Goal: Use online tool/utility: Utilize a website feature to perform a specific function

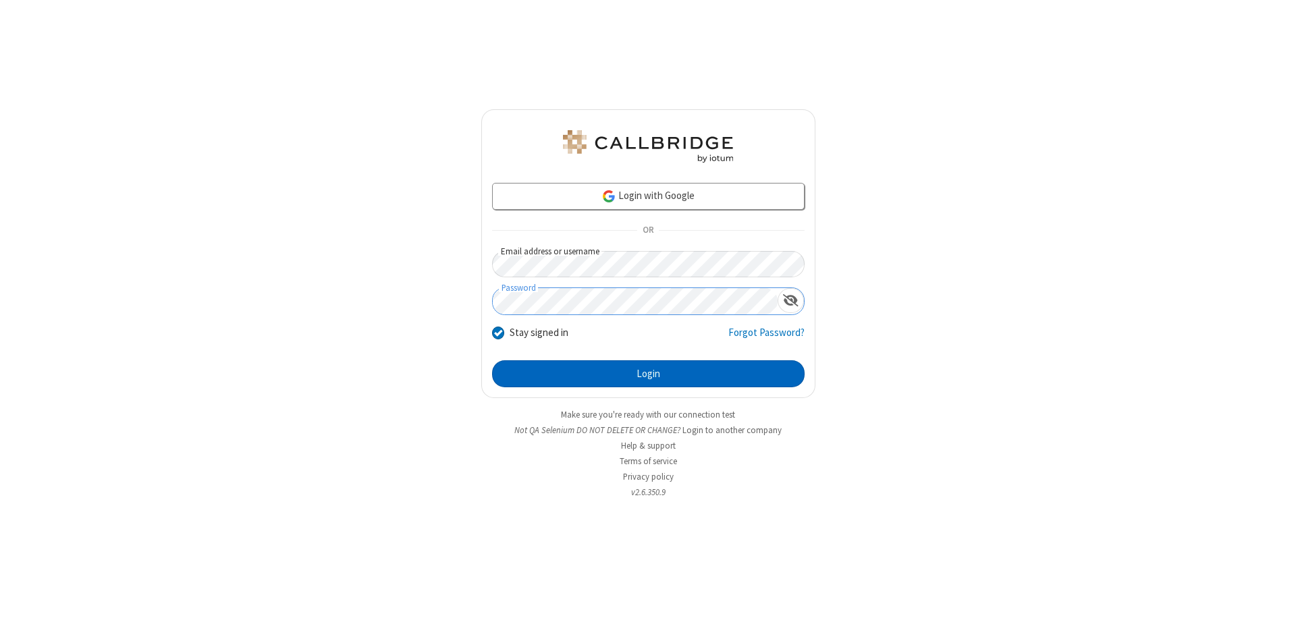
click at [648, 374] on button "Login" at bounding box center [648, 374] width 313 height 27
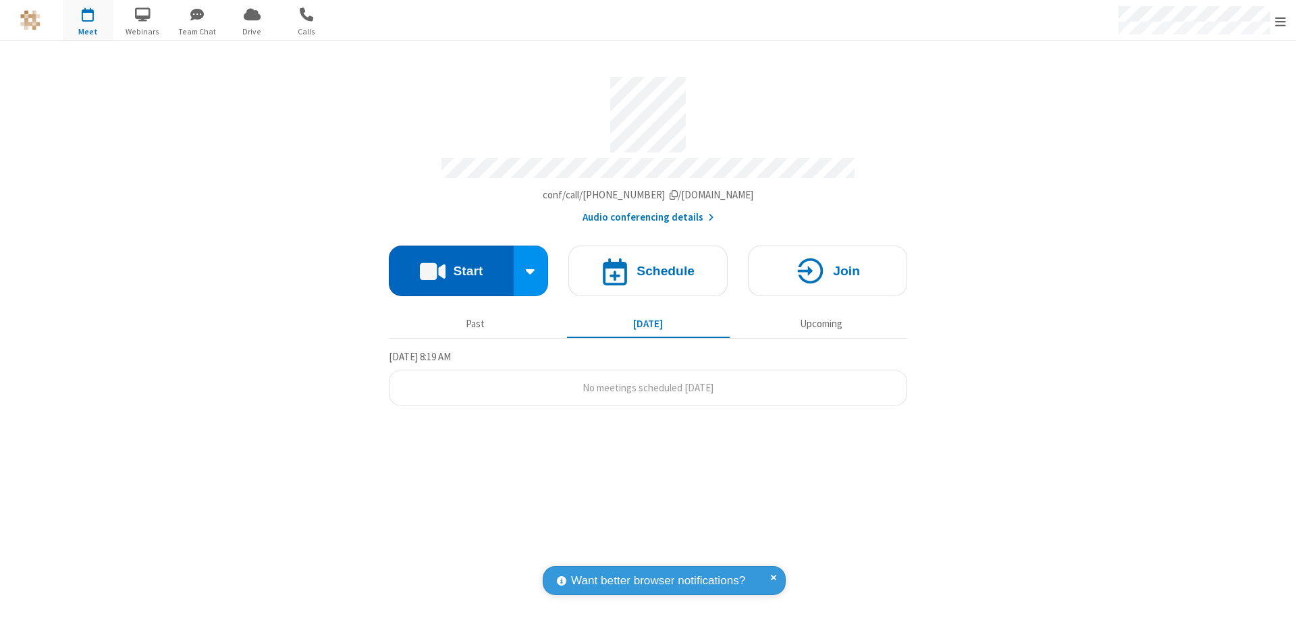
click at [451, 265] on button "Start" at bounding box center [451, 271] width 125 height 51
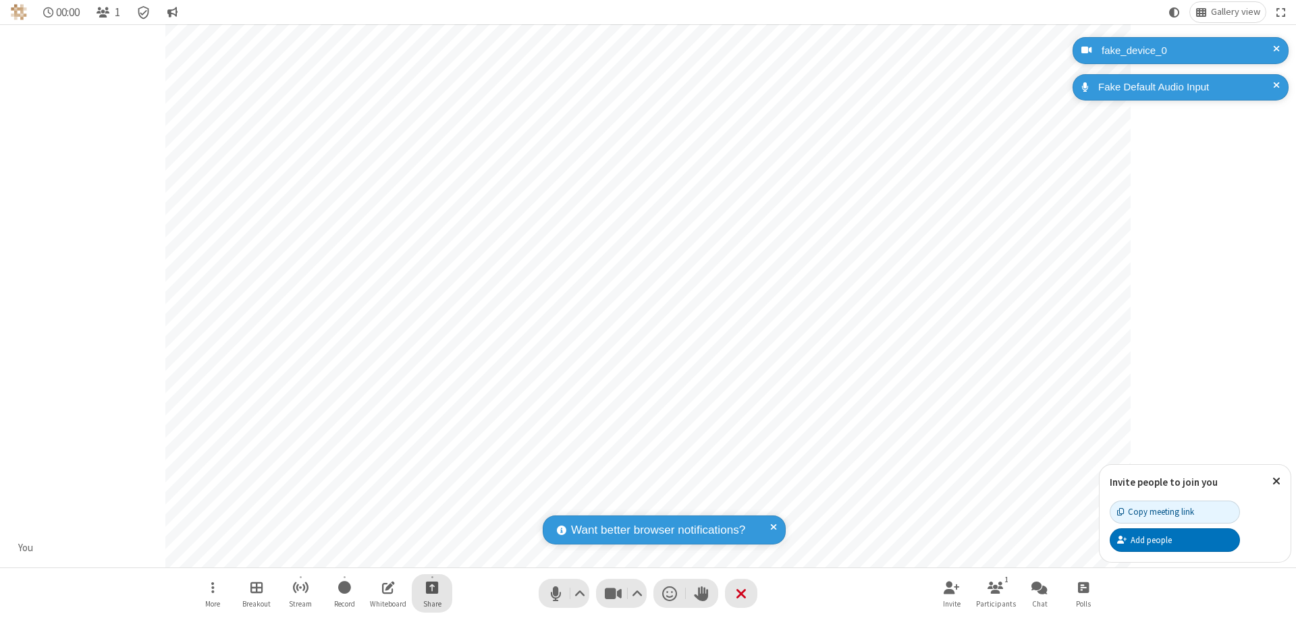
click at [432, 587] on span "Start sharing" at bounding box center [432, 587] width 13 height 17
click at [431, 505] on span "Share additional camera" at bounding box center [440, 507] width 100 height 11
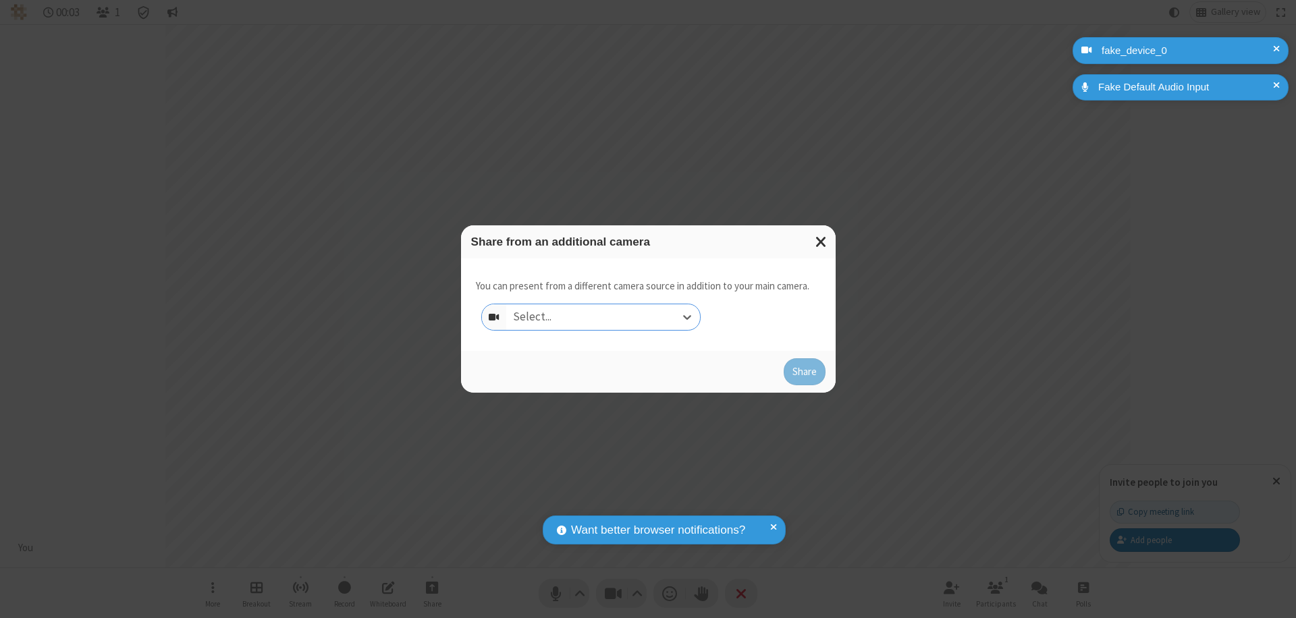
click at [603, 317] on div "Select..." at bounding box center [603, 318] width 194 height 26
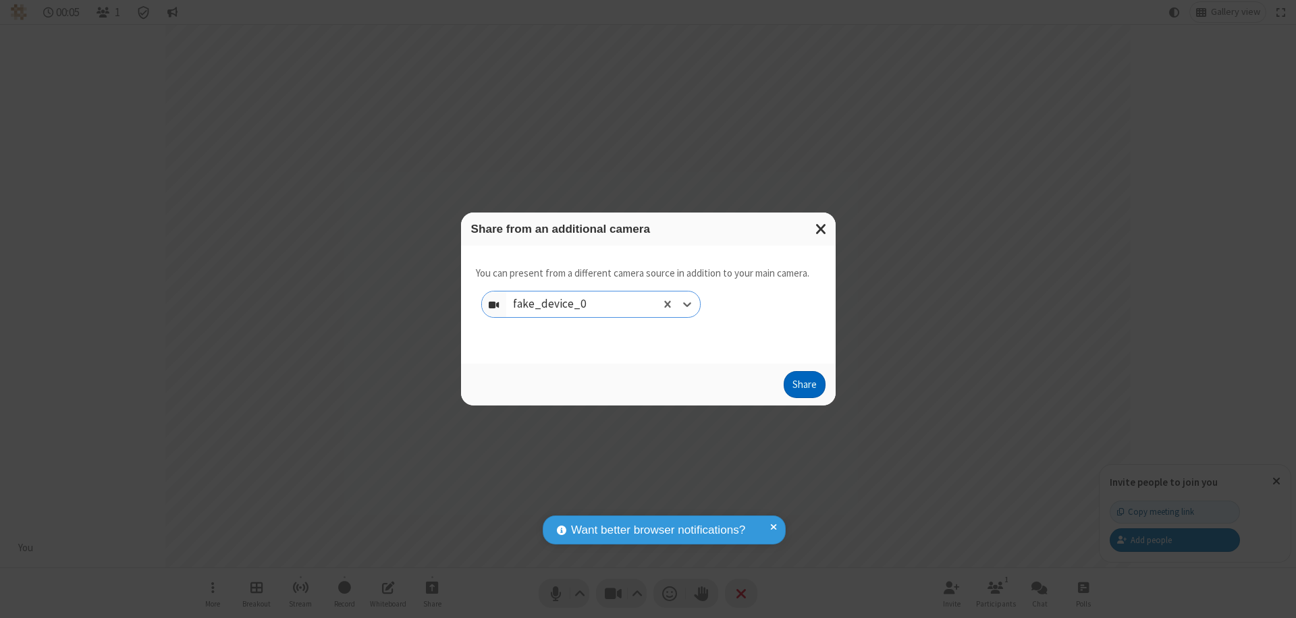
click at [804, 388] on button "Share" at bounding box center [805, 384] width 42 height 27
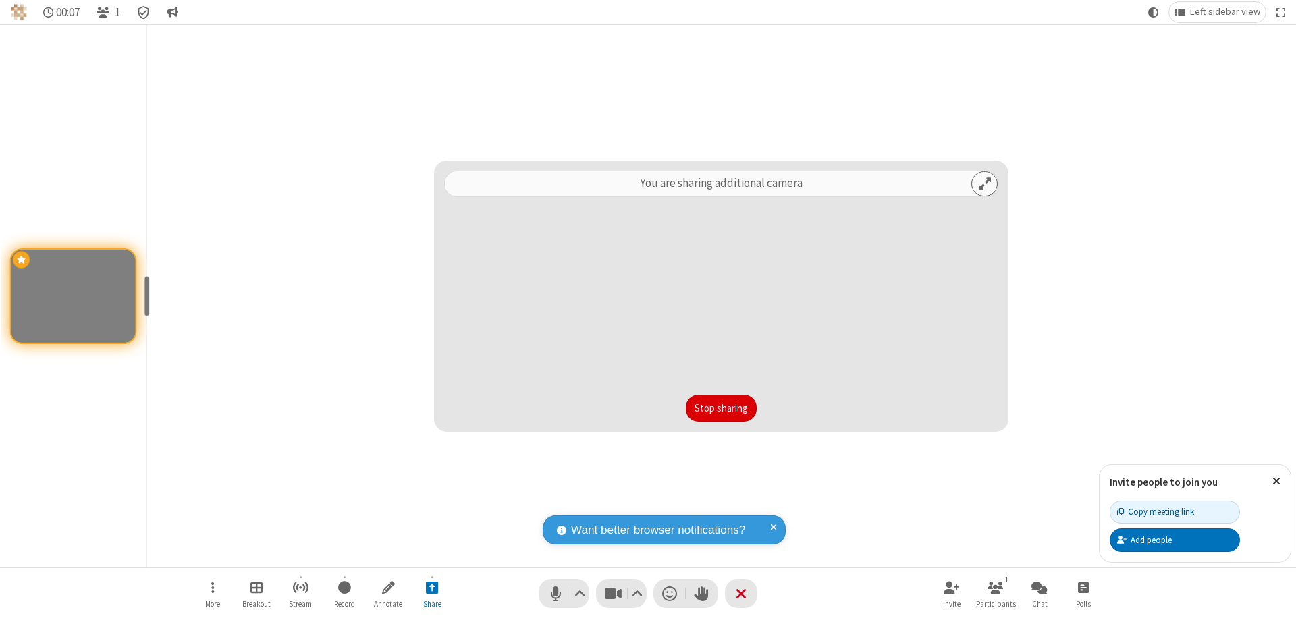
click at [721, 408] on button "Stop sharing" at bounding box center [721, 408] width 71 height 27
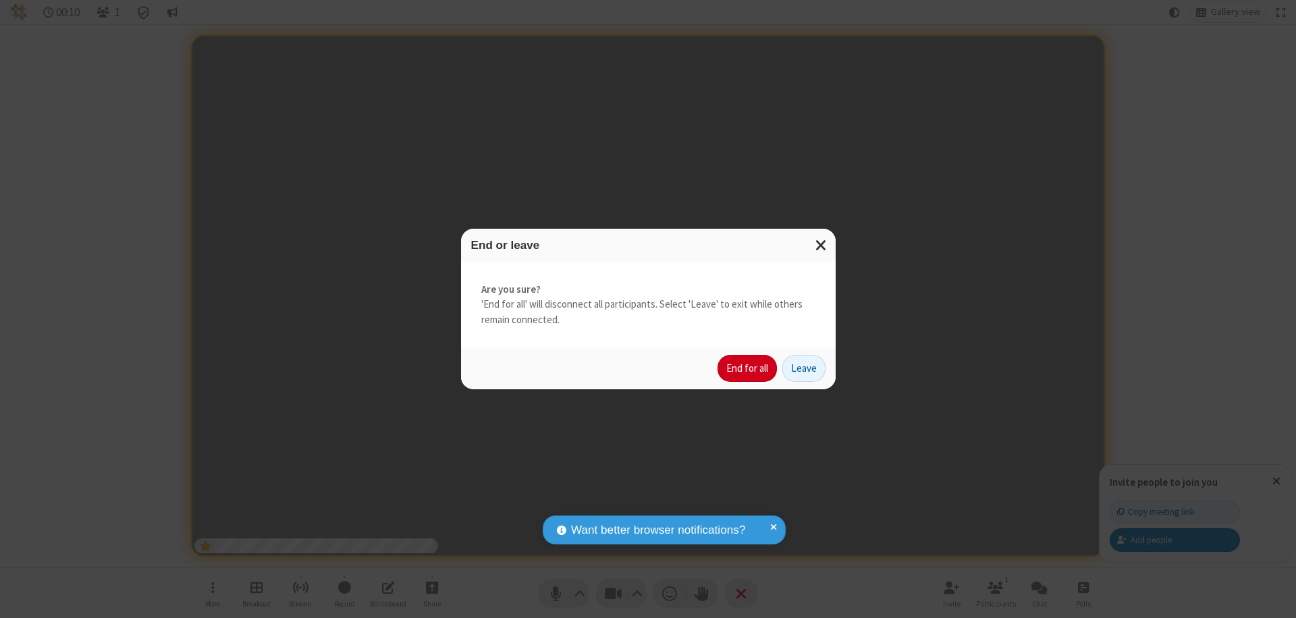
click at [748, 369] on button "End for all" at bounding box center [747, 368] width 59 height 27
